Goal: Go to known website: Access a specific website the user already knows

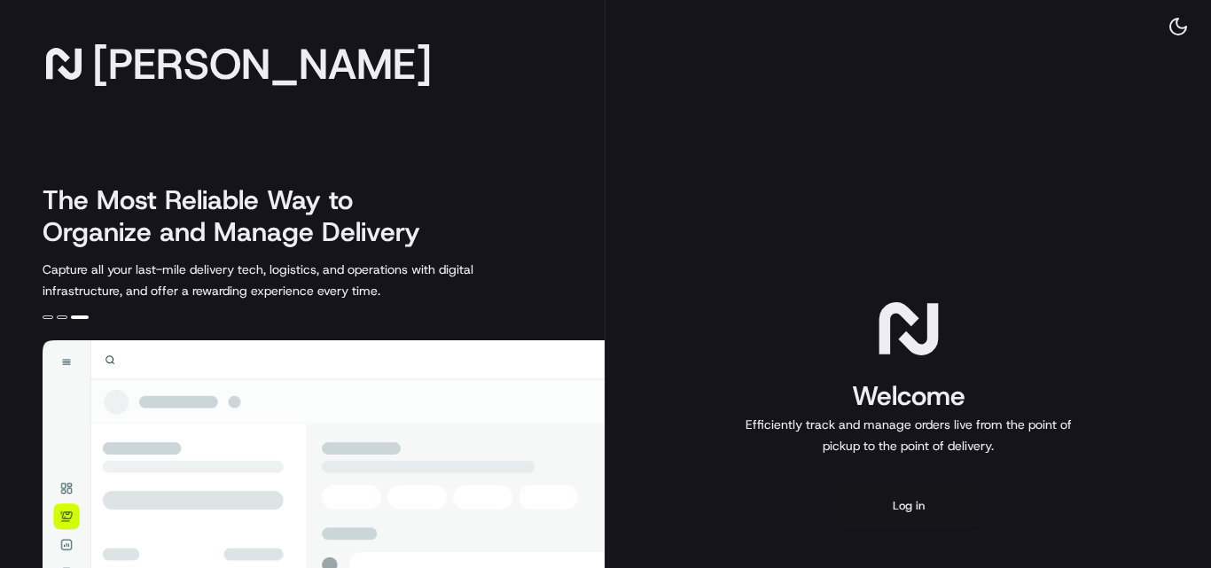
click at [921, 507] on button "Log in" at bounding box center [909, 506] width 142 height 43
